Goal: Transaction & Acquisition: Purchase product/service

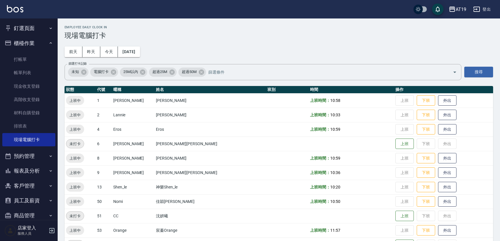
scroll to position [32, 0]
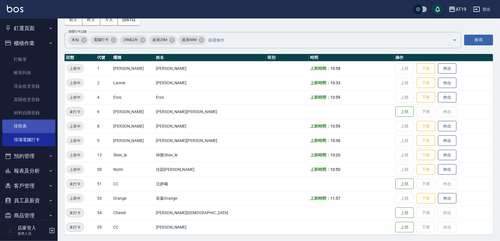
click at [27, 123] on link "排班表" at bounding box center [28, 125] width 53 height 13
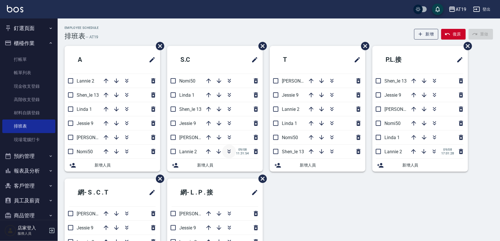
click at [228, 152] on icon "button" at bounding box center [229, 152] width 3 height 2
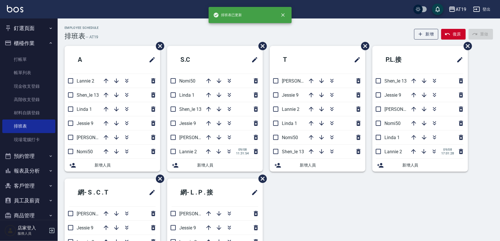
click at [337, 33] on div "Employee Schedule 排班表 — AT19 新增 復原 重做" at bounding box center [279, 33] width 428 height 14
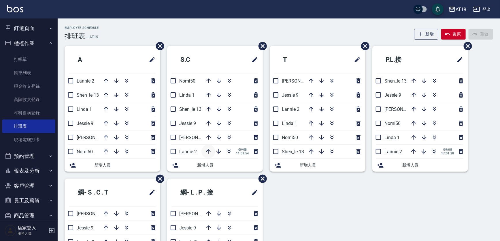
click at [208, 152] on icon "button" at bounding box center [208, 151] width 7 height 7
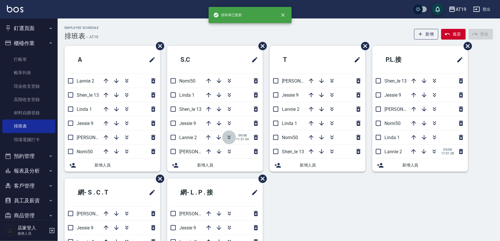
click at [228, 136] on icon "button" at bounding box center [229, 137] width 7 height 7
click at [380, 151] on input "checkbox" at bounding box center [378, 151] width 12 height 12
checkbox input "false"
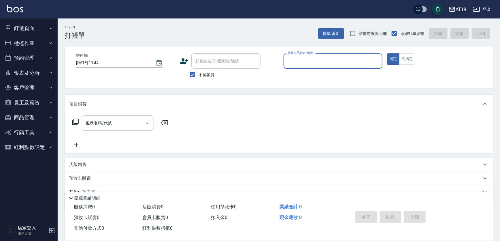
click at [193, 72] on input "不留客資" at bounding box center [192, 75] width 12 height 12
checkbox input "false"
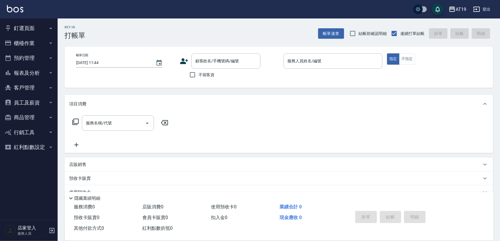
drag, startPoint x: 201, startPoint y: 60, endPoint x: 203, endPoint y: 50, distance: 9.9
click at [202, 58] on div "顧客姓名/手機號碼/編號 顧客姓名/手機號碼/編號" at bounding box center [225, 60] width 69 height 15
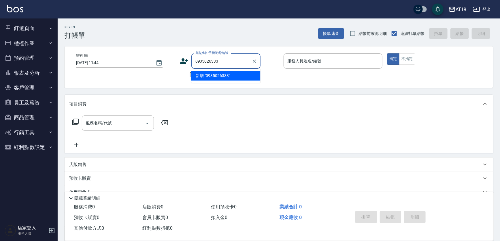
type input "0935026333"
click at [186, 62] on icon at bounding box center [184, 61] width 9 height 9
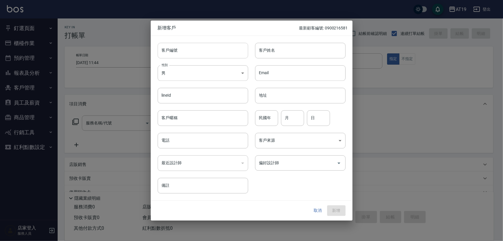
click at [199, 55] on input "客戶編號" at bounding box center [203, 51] width 90 height 16
paste input "0935026333"
type input "0935026333"
click at [192, 137] on input "電話" at bounding box center [203, 140] width 90 height 16
paste input "0935026333"
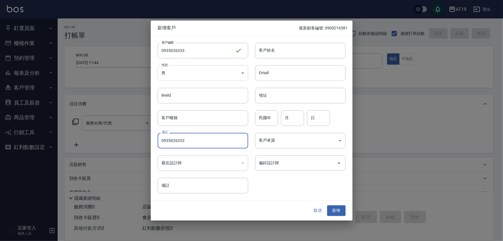
type input "0935026333"
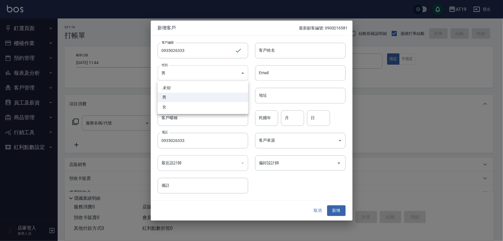
click at [187, 75] on body "AT19 登出 釘選頁面 打帳單 帳單列表 排班表 現場電腦打卡 店家日報表 互助日報表 設計師日報表 櫃檯作業 打帳單 帳單列表 現金收支登錄 高階收支登錄…" at bounding box center [251, 147] width 503 height 294
drag, startPoint x: 193, startPoint y: 106, endPoint x: 228, endPoint y: 84, distance: 40.8
click at [195, 106] on li "女" at bounding box center [203, 107] width 90 height 10
type input "[DEMOGRAPHIC_DATA]"
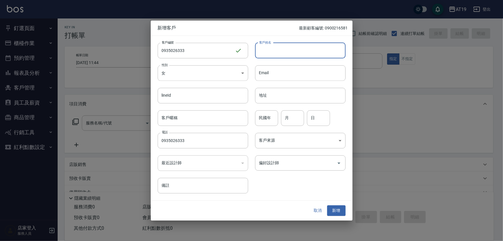
click at [273, 49] on input "客戶姓名" at bounding box center [300, 51] width 90 height 16
click at [267, 52] on input "曾運靜" at bounding box center [300, 51] width 90 height 16
type input "[PERSON_NAME]"
type input "01"
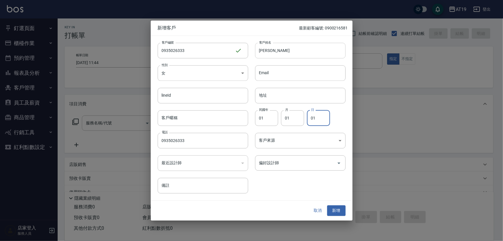
type input "01"
type input "[PERSON_NAME][PERSON_NAME]"
click at [327, 205] on button "新增" at bounding box center [336, 210] width 18 height 11
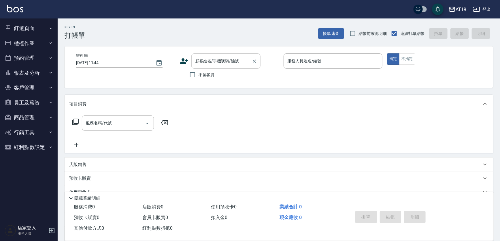
click at [205, 62] on input "顧客姓名/手機號碼/編號" at bounding box center [221, 61] width 55 height 10
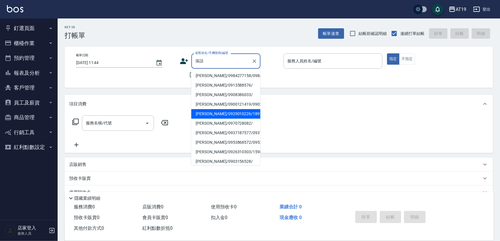
type input "[PERSON_NAME]/0929010226/18918"
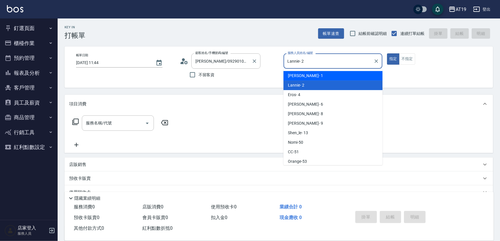
type input "Linda- 1"
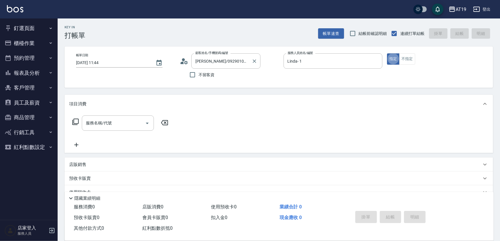
type button "true"
type input "401"
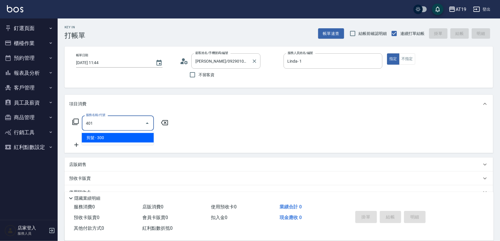
type input "30"
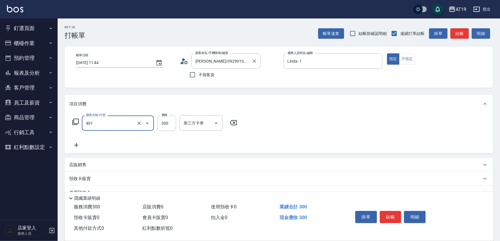
type input "剪髮(401)"
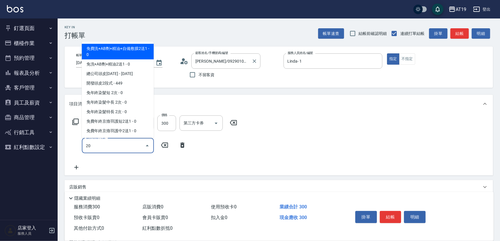
type input "201"
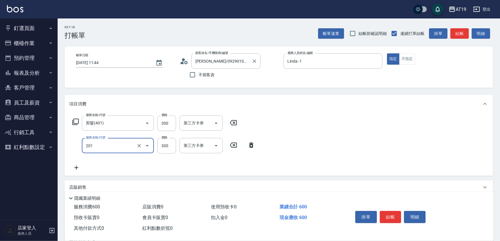
type input "60"
type input "洗髮(201)"
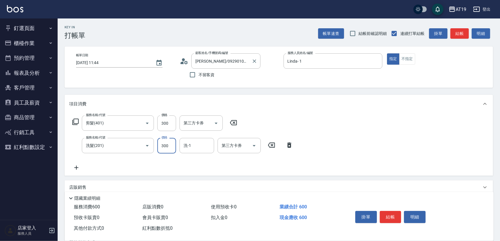
type input "2"
type input "30"
type input "20"
type input "50"
type input "200"
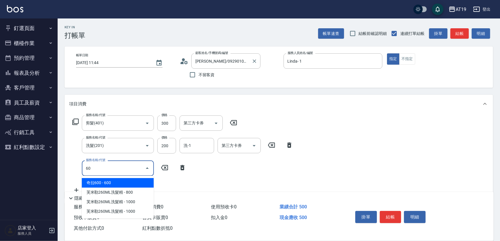
type input "601"
type input "80"
type input "自備護髮(601)"
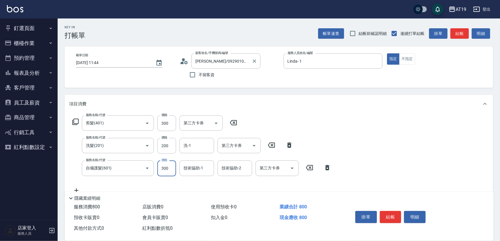
type input "1"
type input "50"
type input "100"
type input "150"
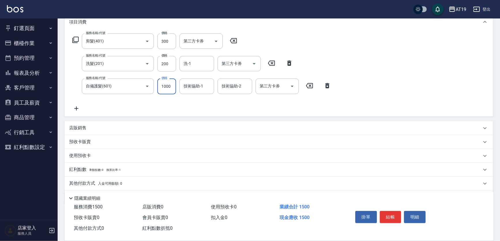
scroll to position [99, 0]
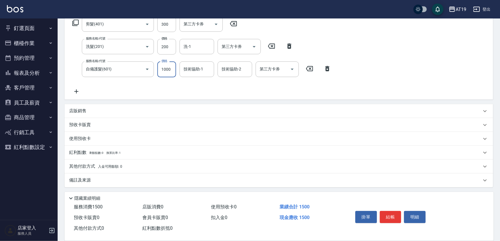
type input "1000"
click at [85, 112] on p "店販銷售" at bounding box center [77, 111] width 17 height 6
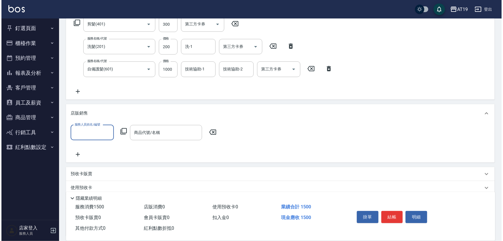
scroll to position [0, 0]
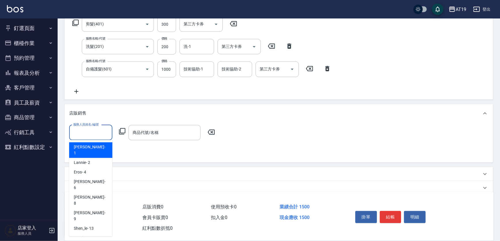
click at [85, 133] on input "服務人員姓名/編號" at bounding box center [91, 132] width 38 height 10
drag, startPoint x: 92, startPoint y: 145, endPoint x: 112, endPoint y: 133, distance: 23.7
click at [92, 144] on div "Linda - 1" at bounding box center [90, 150] width 43 height 16
type input "Linda- 1"
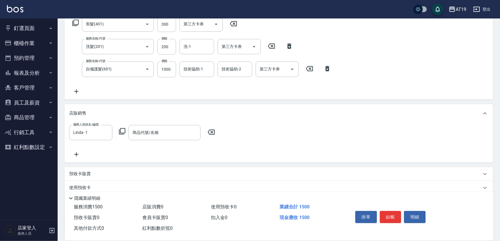
click at [121, 130] on icon at bounding box center [122, 131] width 7 height 7
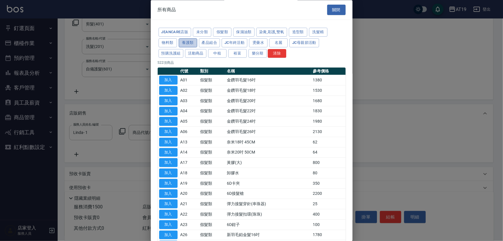
click at [187, 39] on button "養護類" at bounding box center [188, 42] width 18 height 9
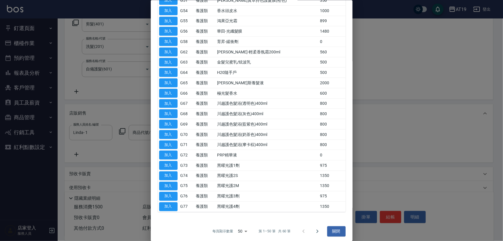
scroll to position [352, 0]
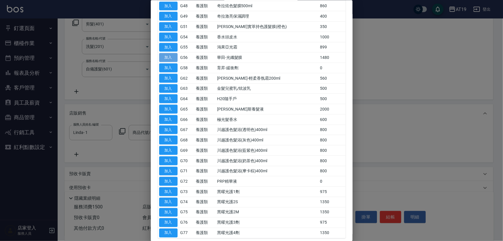
click at [167, 56] on button "加入" at bounding box center [168, 57] width 18 height 9
type input "華田-光纖髮膜"
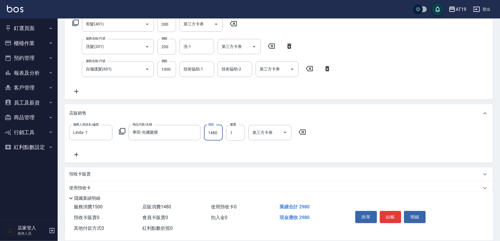
click at [213, 133] on input "1480" at bounding box center [213, 133] width 19 height 16
type input "150"
type input "120"
type input "160"
type input "1200"
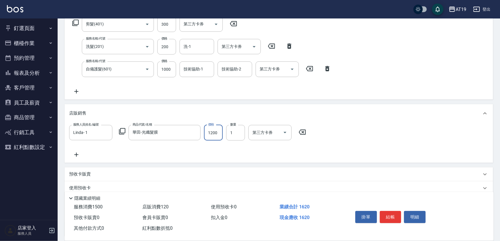
type input "270"
type input "1200"
click at [121, 130] on icon at bounding box center [122, 131] width 7 height 7
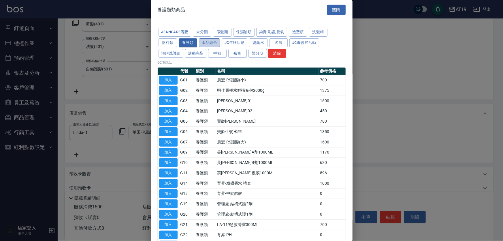
click at [210, 41] on button "產品組合" at bounding box center [209, 42] width 21 height 9
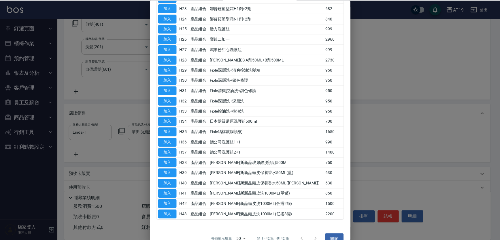
scroll to position [297, 0]
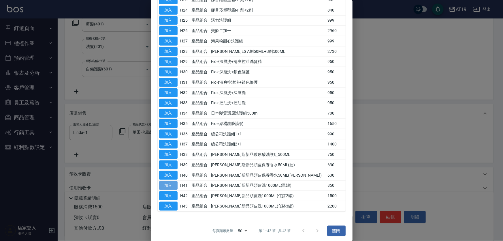
click at [175, 183] on button "加入" at bounding box center [168, 185] width 18 height 9
type input "350"
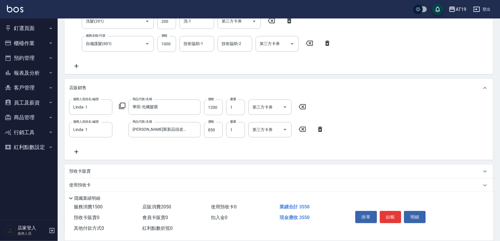
scroll to position [171, 0]
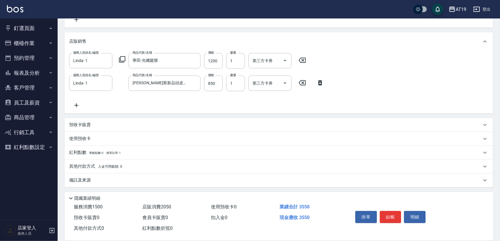
click at [82, 167] on p "其他付款方式 入金可用餘額: 0" at bounding box center [95, 166] width 53 height 6
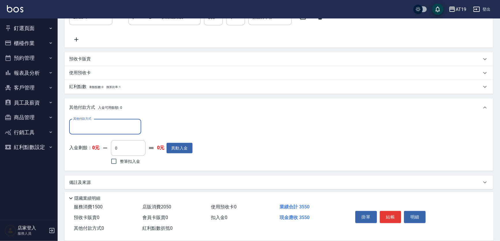
scroll to position [238, 0]
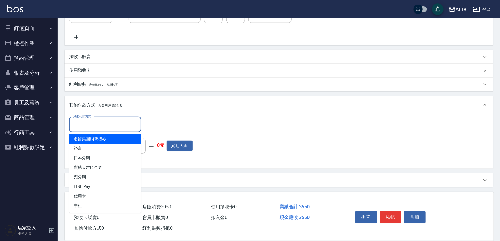
click at [80, 126] on input "其他付款方式" at bounding box center [105, 124] width 67 height 10
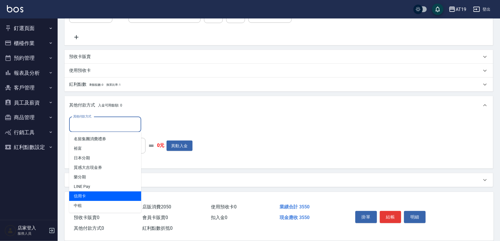
click at [89, 193] on span "信用卡" at bounding box center [105, 196] width 72 height 10
type input "信用卡"
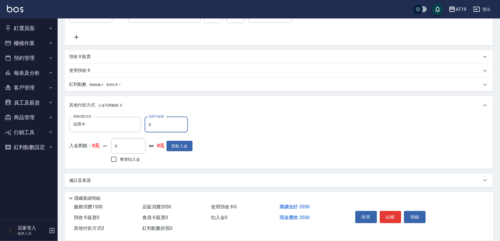
drag, startPoint x: 154, startPoint y: 127, endPoint x: 144, endPoint y: 124, distance: 9.9
click at [145, 125] on input "0" at bounding box center [166, 125] width 43 height 16
type input "355"
type input "0"
type input "3550"
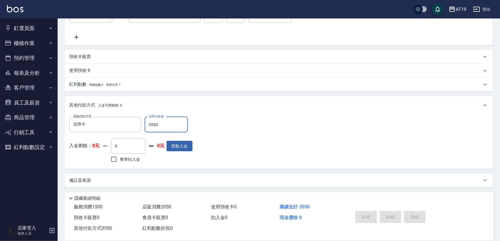
type input "[DATE] 15:48"
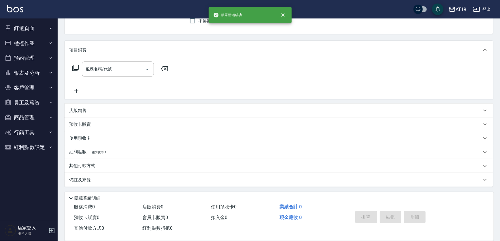
scroll to position [0, 0]
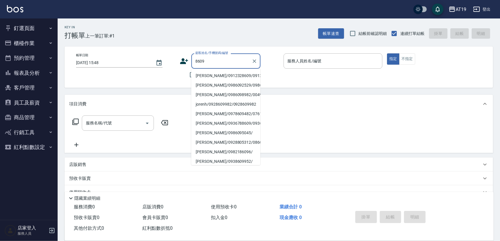
type input "[PERSON_NAME]/0912328609/0912328609"
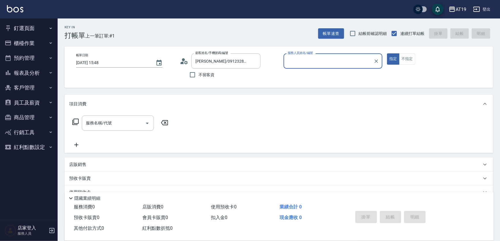
type input "[PERSON_NAME]- 8"
click at [387, 53] on button "指定" at bounding box center [393, 58] width 12 height 11
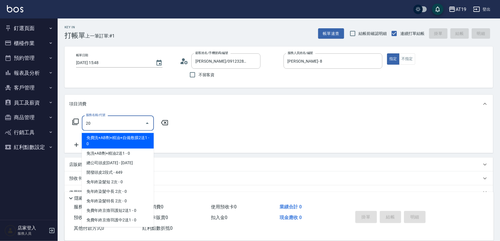
type input "201"
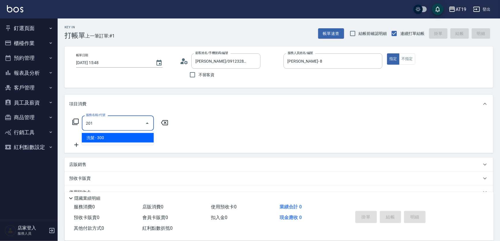
type input "30"
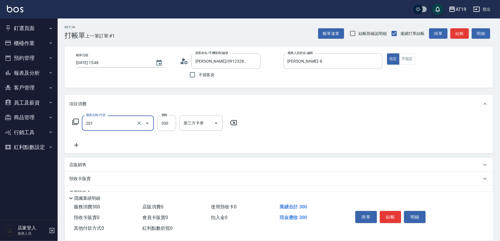
type input "洗髮(201)"
type input "0"
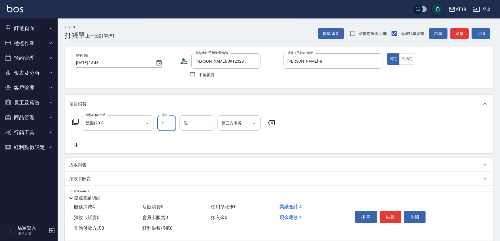
type input "40"
type input "400"
type input "Nomi-50"
click at [85, 163] on p "店販銷售" at bounding box center [77, 165] width 17 height 6
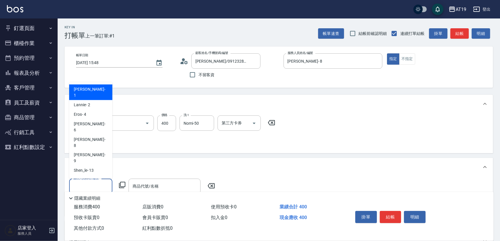
click at [89, 181] on input "服務人員姓名/編號" at bounding box center [91, 186] width 38 height 10
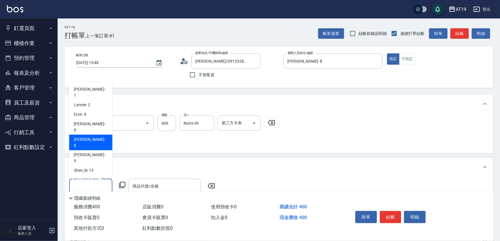
click at [87, 135] on div "[PERSON_NAME] - 8" at bounding box center [90, 143] width 43 height 16
type input "[PERSON_NAME]- 8"
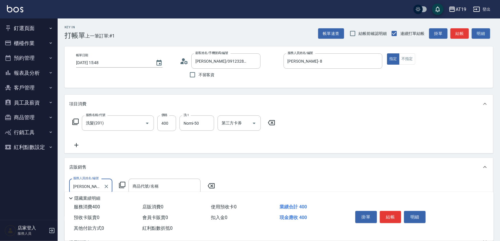
click at [121, 181] on icon at bounding box center [122, 184] width 6 height 6
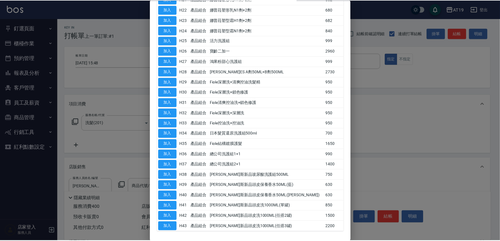
scroll to position [288, 0]
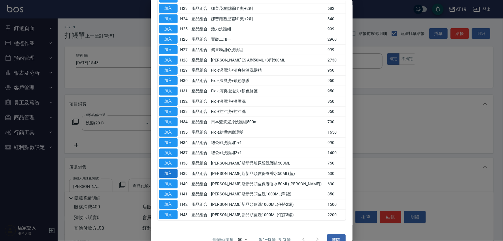
click at [171, 172] on button "加入" at bounding box center [168, 173] width 18 height 9
type input "[PERSON_NAME]斯新品頭皮保養香水50ML(藍)"
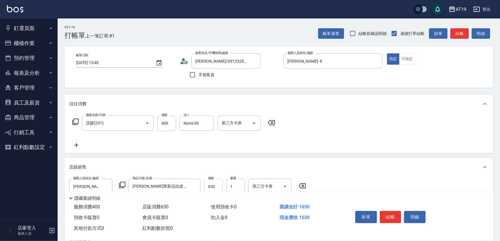
click at [217, 182] on input "630" at bounding box center [213, 186] width 19 height 16
type input "40"
type input "50"
type input "90"
type input "500"
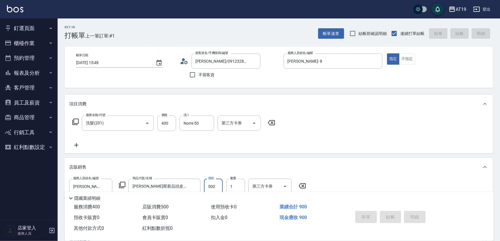
type input "[DATE] 15:49"
type input "0"
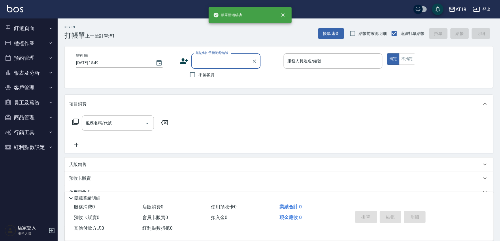
scroll to position [0, 0]
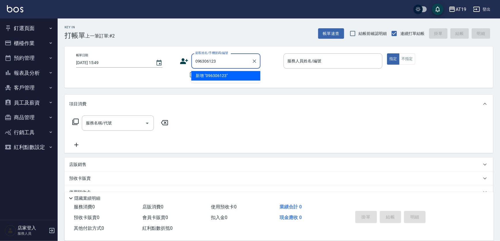
drag, startPoint x: 243, startPoint y: 60, endPoint x: 166, endPoint y: 62, distance: 76.9
click at [161, 63] on div "帳單日期 [DATE] 15:49 顧客姓名/手機號碼/編號 096306123 顧客姓名/手機號碼/編號 不留客資 服務人員姓名/編號 服務人員姓名/編號 …" at bounding box center [278, 66] width 414 height 27
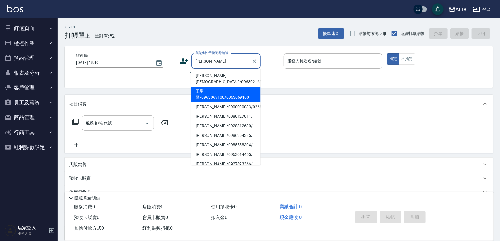
click at [213, 98] on li "王聖賢/0963069100/0963069100" at bounding box center [225, 94] width 69 height 16
type input "王聖賢/0963069100/0963069100"
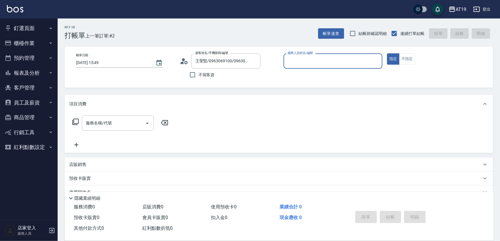
type input "Shen_le- 13"
click at [185, 62] on icon at bounding box center [184, 61] width 9 height 9
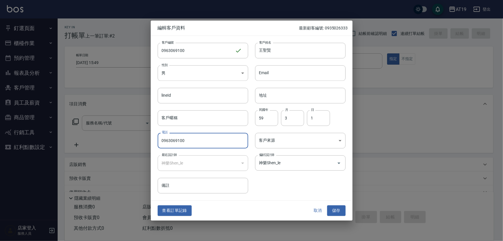
drag, startPoint x: 185, startPoint y: 141, endPoint x: 177, endPoint y: 141, distance: 7.8
click at [177, 141] on input "0963069100" at bounding box center [203, 140] width 90 height 16
type input "0963069123"
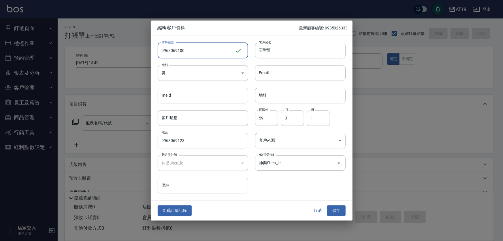
drag, startPoint x: 184, startPoint y: 52, endPoint x: 178, endPoint y: 52, distance: 5.5
click at [178, 52] on input "0963069100" at bounding box center [196, 51] width 77 height 16
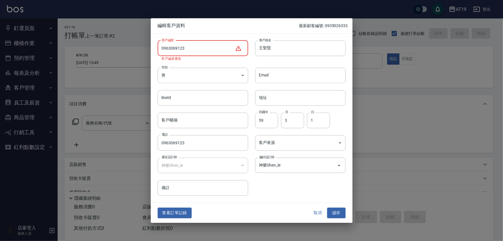
drag, startPoint x: 186, startPoint y: 48, endPoint x: 161, endPoint y: 51, distance: 24.6
click at [161, 51] on input "0963069123" at bounding box center [196, 48] width 77 height 16
type input "0963069123"
click at [317, 210] on button "取消" at bounding box center [317, 212] width 18 height 11
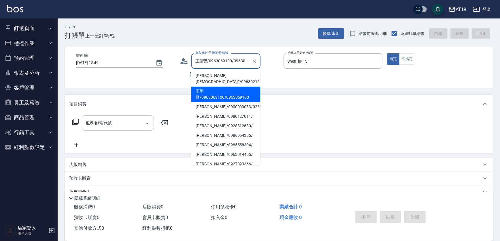
drag, startPoint x: 247, startPoint y: 61, endPoint x: 188, endPoint y: 63, distance: 59.1
click at [188, 63] on div "顧客姓名/手機號碼/編號 王聖賢/0963069100/0963069100 顧客姓名/手機號碼/編號" at bounding box center [229, 60] width 99 height 15
paste input "0963069123"
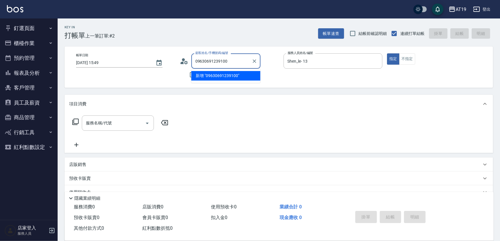
drag, startPoint x: 230, startPoint y: 60, endPoint x: 194, endPoint y: 64, distance: 36.6
click at [195, 64] on input "09630691239100" at bounding box center [221, 61] width 55 height 10
paste input "text"
drag, startPoint x: 223, startPoint y: 61, endPoint x: 186, endPoint y: 63, distance: 37.2
click at [186, 63] on div "顧客姓名/手機號碼/編號 0963069123 顧客姓名/手機號碼/編號" at bounding box center [229, 60] width 99 height 15
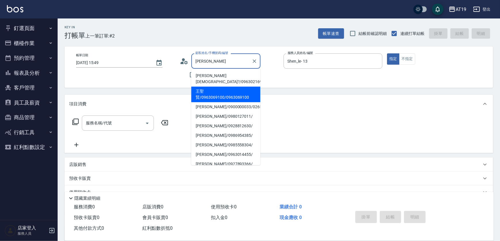
type input "王聖賢/0963069100/0963069100"
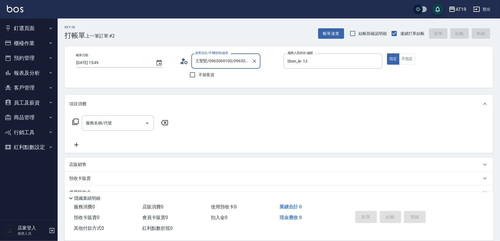
drag, startPoint x: 126, startPoint y: 124, endPoint x: 136, endPoint y: 105, distance: 20.6
click at [126, 124] on input "服務名稱/代號" at bounding box center [113, 123] width 58 height 10
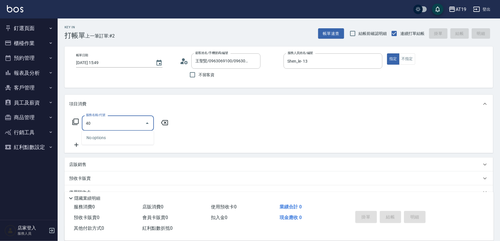
type input "401"
type input "30"
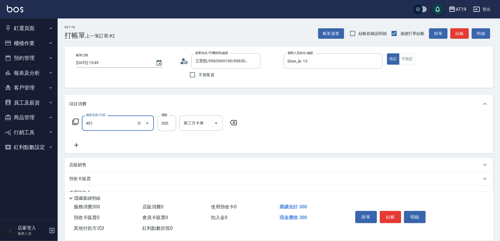
type input "剪髮(401)"
type input "0"
type input "40"
type input "400"
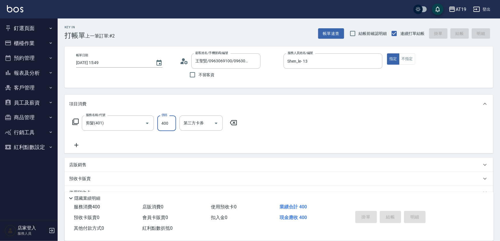
type input "[DATE] 15:51"
type input "0"
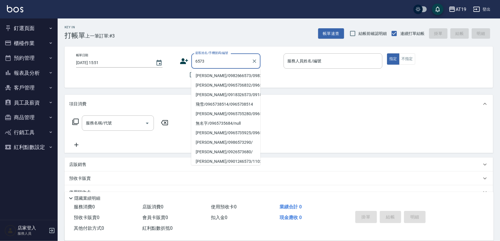
type input "[PERSON_NAME]/0982666573/0982666573"
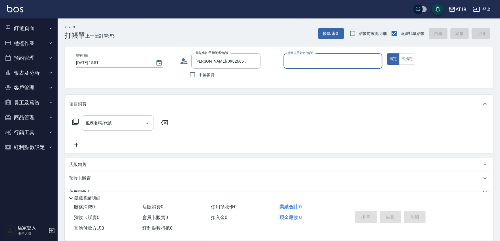
type input "Shen_le- 13"
click at [387, 53] on button "指定" at bounding box center [393, 58] width 12 height 11
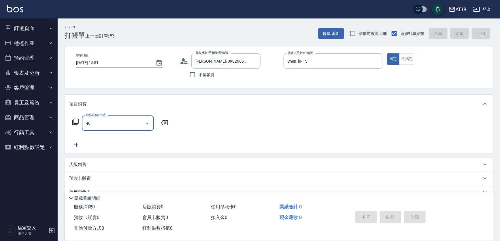
type input "401"
type input "30"
type input "剪髮(401)"
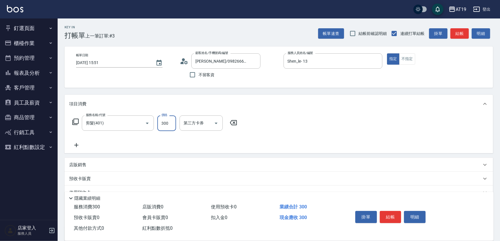
type input "0"
type input "40"
type input "400"
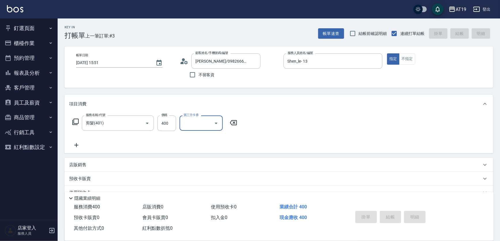
type input "[DATE] 15:52"
type input "0"
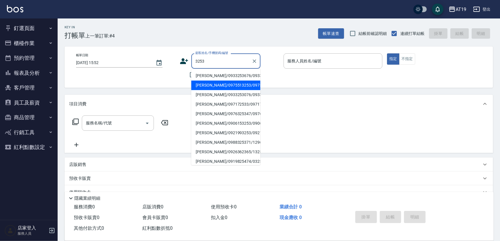
type input "[PERSON_NAME]/0975513253/0975513253"
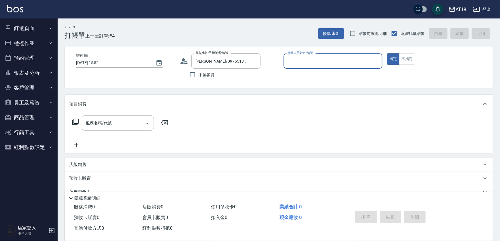
type input "[PERSON_NAME]- 9"
click at [387, 53] on button "指定" at bounding box center [393, 58] width 12 height 11
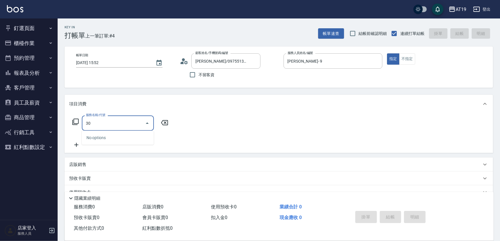
type input "301"
type input "150"
type input "燙髮(301)"
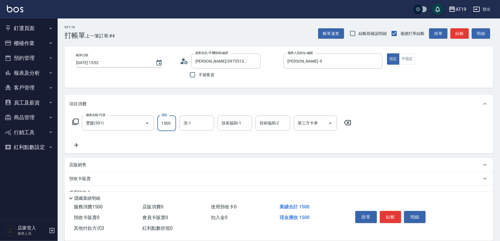
type input "0"
type input "23"
type input "20"
type input "238"
type input "230"
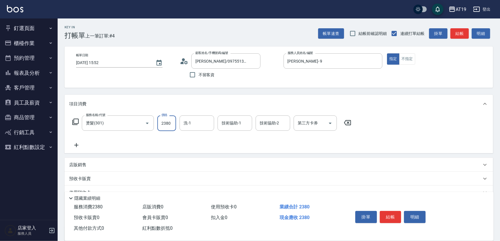
type input "2380"
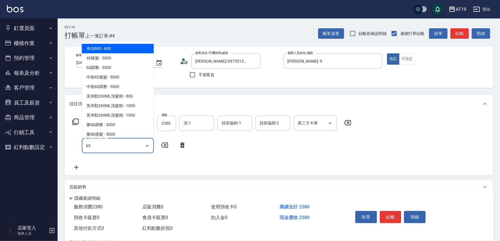
type input "657"
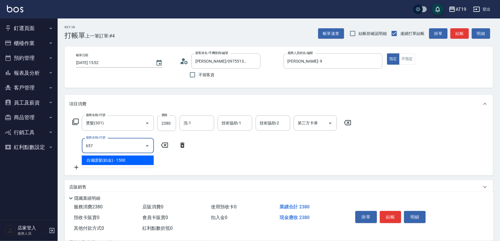
type input "380"
type input "自備護髮(鉑金)(657)"
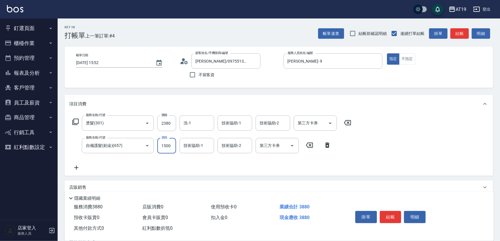
type input "2"
type input "230"
type input "20"
type input "240"
type input "200"
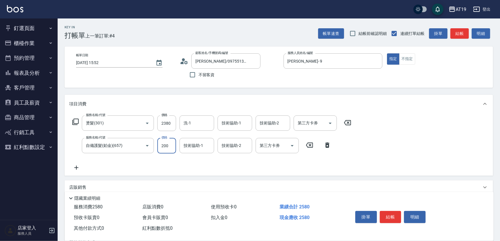
type input "430"
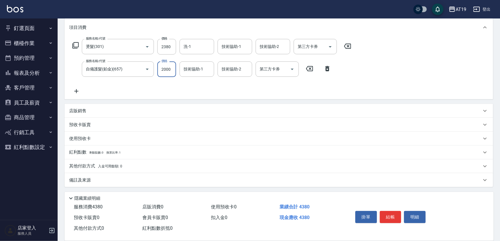
type input "2000"
click at [92, 166] on p "其他付款方式 入金可用餘額: 0" at bounding box center [95, 166] width 53 height 6
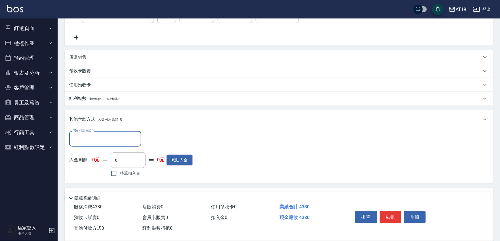
scroll to position [144, 0]
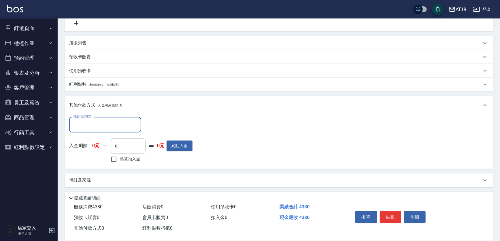
click at [87, 126] on input "其他付款方式" at bounding box center [105, 124] width 67 height 10
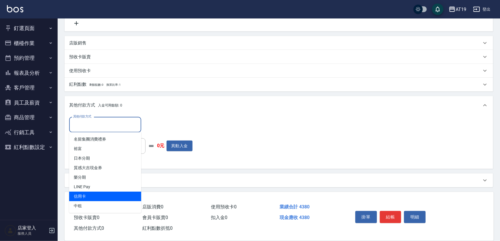
drag, startPoint x: 92, startPoint y: 193, endPoint x: 100, endPoint y: 183, distance: 12.7
click at [92, 193] on span "信用卡" at bounding box center [105, 196] width 72 height 10
type input "信用卡"
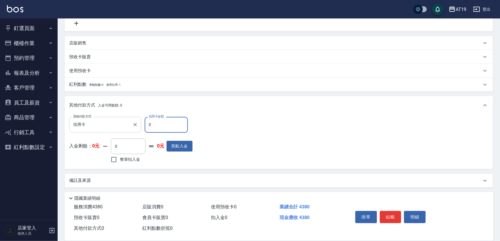
drag, startPoint x: 151, startPoint y: 124, endPoint x: 141, endPoint y: 124, distance: 10.1
click at [144, 125] on div "其他付款方式 信用卡 其他付款方式 信用卡金額 0 信用卡金額" at bounding box center [130, 125] width 123 height 16
type input "43"
type input "390"
type input "438"
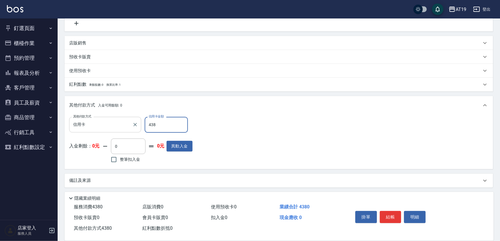
type input "0"
type input "4380"
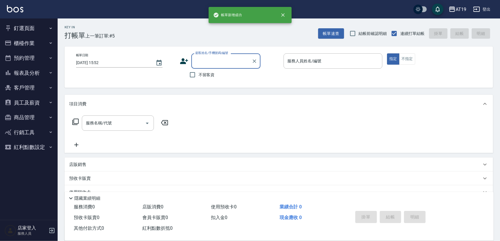
scroll to position [0, 0]
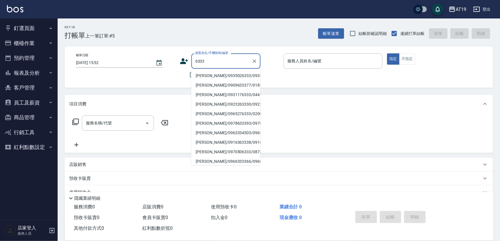
type input "[PERSON_NAME]/0935026333/0935026333"
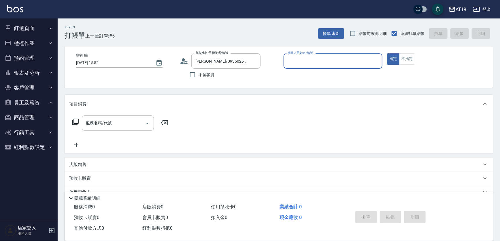
type input "[PERSON_NAME]- 9"
click at [387, 53] on button "指定" at bounding box center [393, 58] width 12 height 11
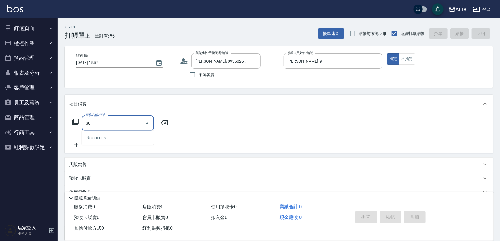
type input "301"
type input "150"
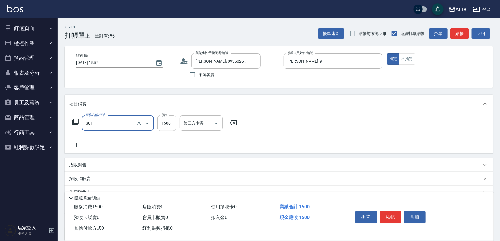
type input "燙髮(301)"
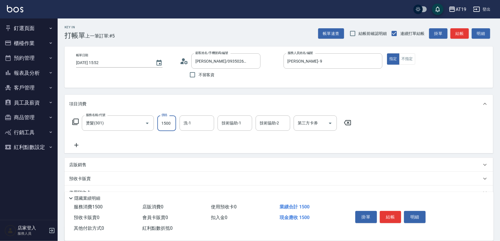
type input "0"
type input "188"
type input "180"
type input "1880"
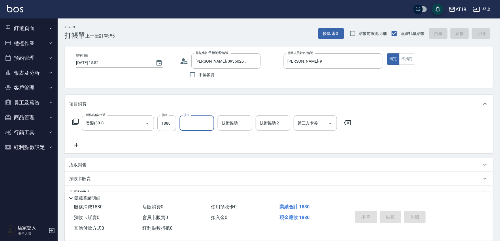
type input "0"
